Goal: Transaction & Acquisition: Book appointment/travel/reservation

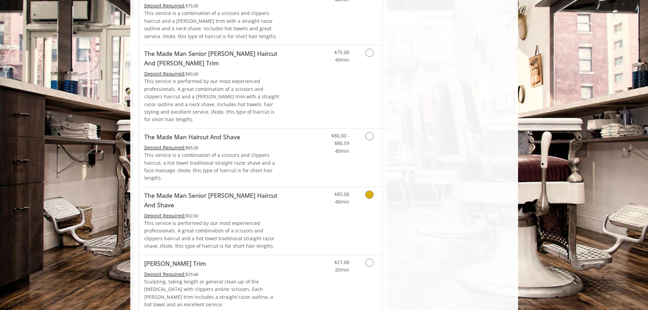
scroll to position [545, 0]
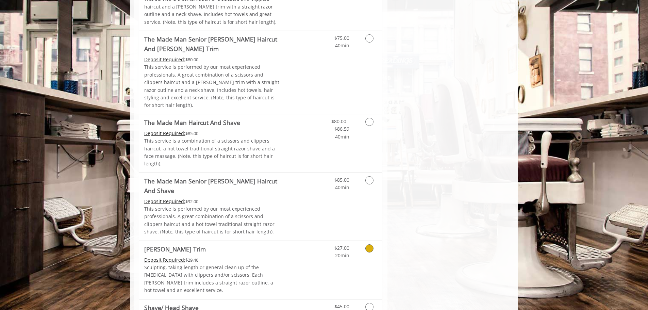
click at [370, 244] on icon "Grooming services" at bounding box center [370, 248] width 8 height 8
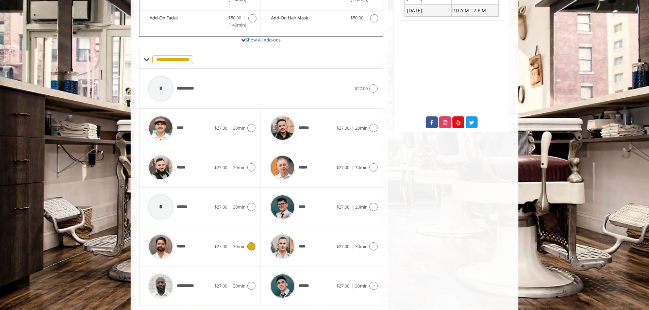
scroll to position [212, 0]
click at [251, 242] on icon at bounding box center [251, 246] width 8 height 8
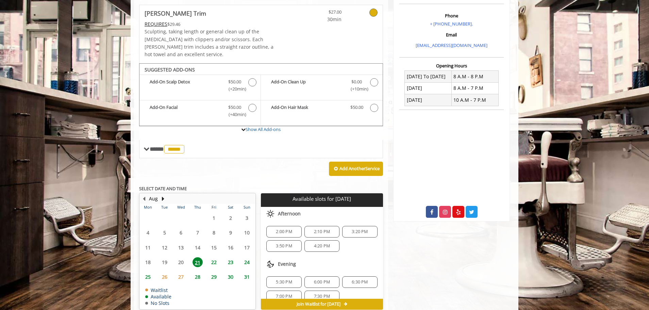
scroll to position [148, 0]
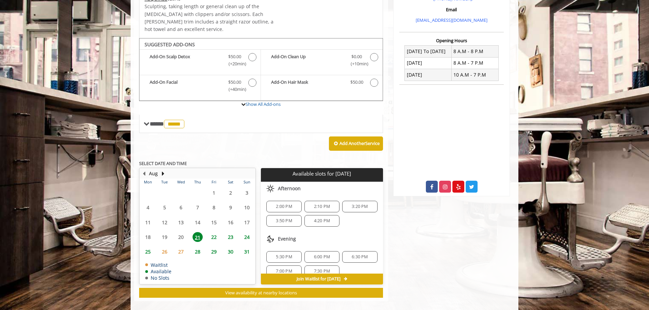
click at [276, 204] on span "2:00 PM" at bounding box center [284, 206] width 16 height 5
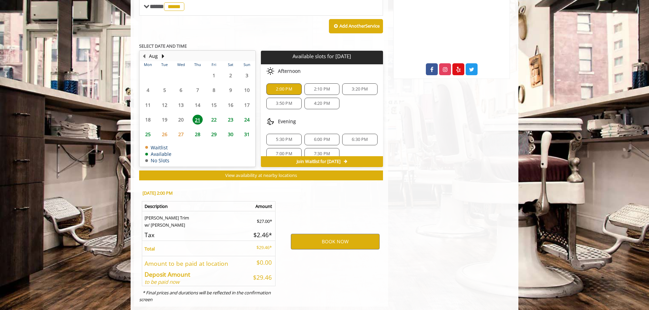
scroll to position [271, 0]
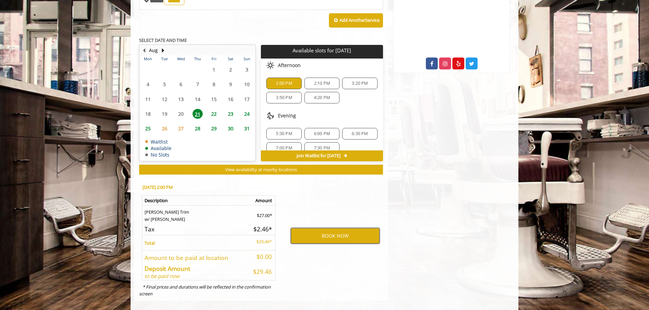
click at [331, 228] on button "BOOK NOW" at bounding box center [335, 236] width 89 height 16
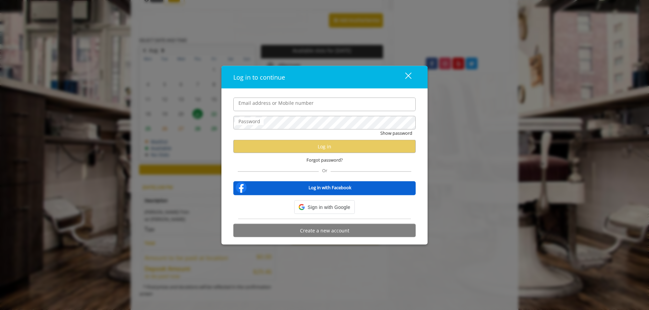
type input "**********"
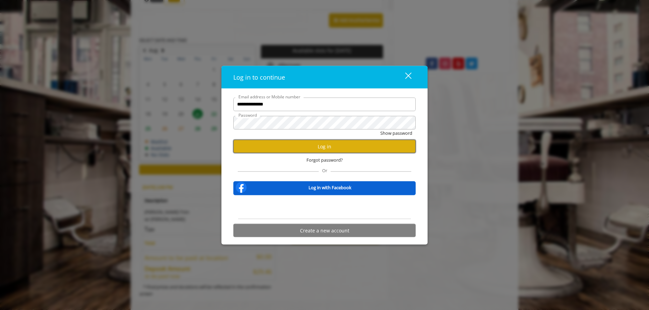
click at [326, 145] on button "Log in" at bounding box center [324, 146] width 182 height 13
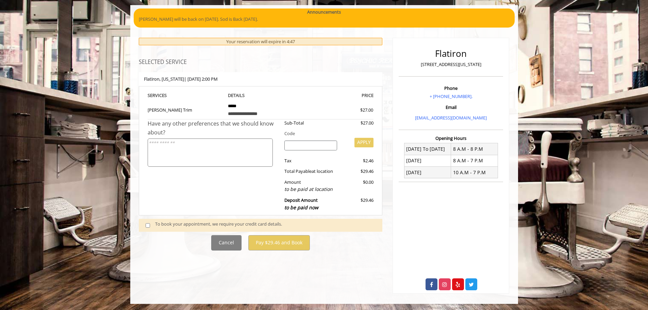
scroll to position [51, 0]
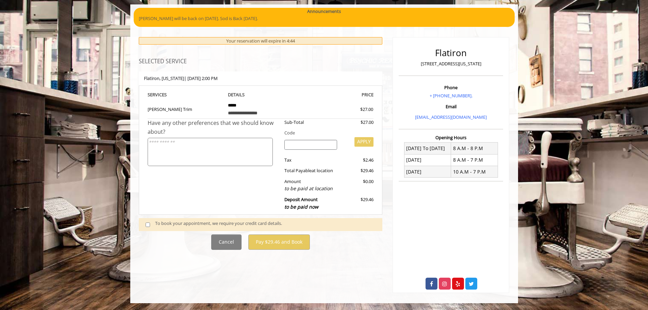
click at [147, 228] on span at bounding box center [151, 224] width 20 height 9
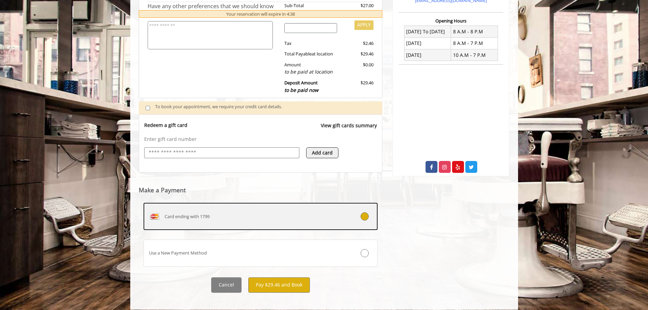
scroll to position [174, 0]
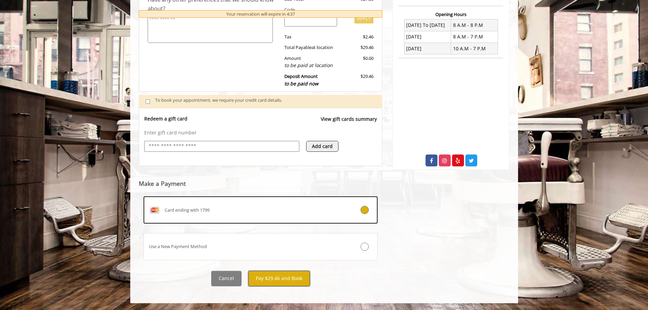
click at [299, 280] on button "Pay $29.46 and Book" at bounding box center [279, 278] width 62 height 15
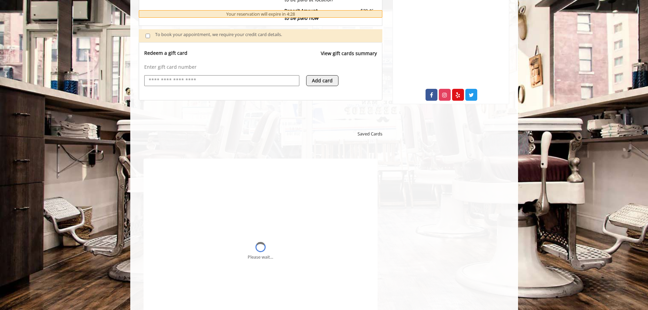
scroll to position [276, 0]
